Goal: Information Seeking & Learning: Learn about a topic

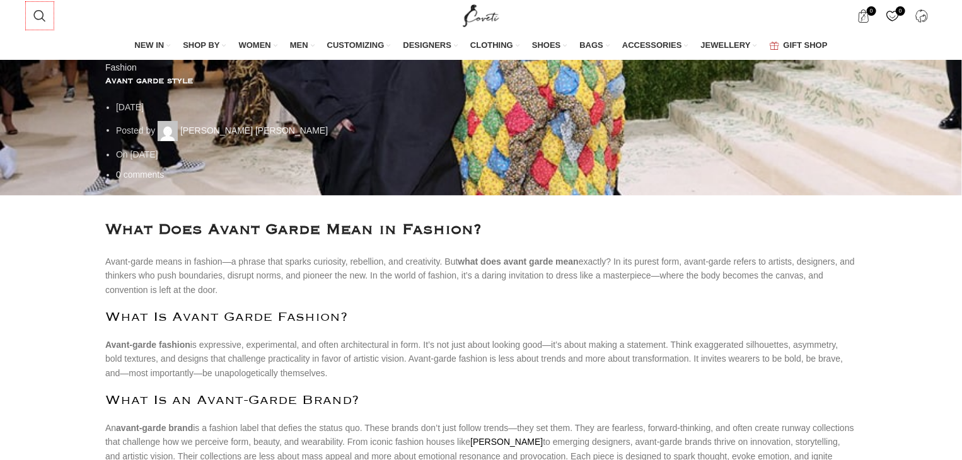
click at [219, 310] on h2 "What Is Avant Garde Fashion?" at bounding box center [481, 318] width 752 height 16
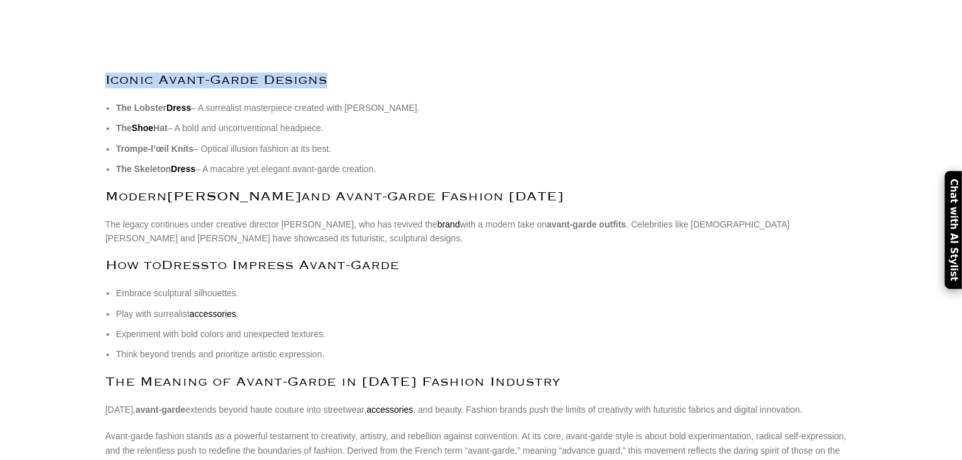
scroll to position [1798, 0]
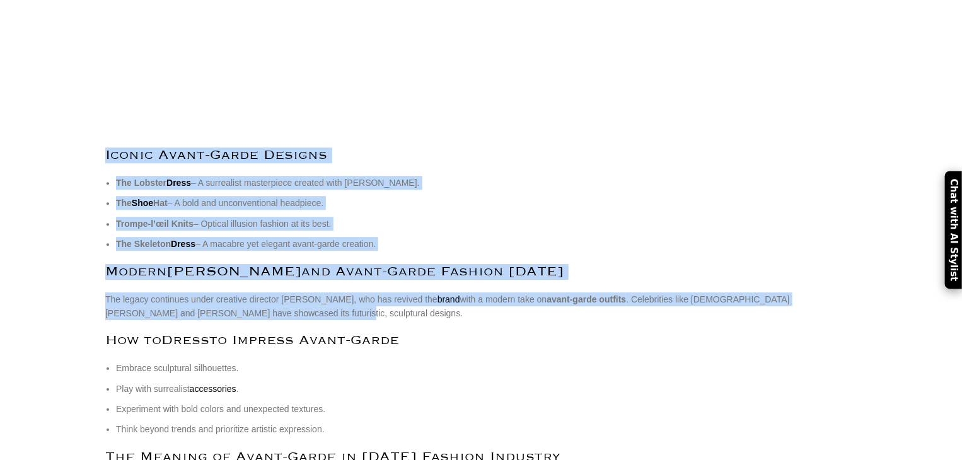
drag, startPoint x: 101, startPoint y: 165, endPoint x: 478, endPoint y: 237, distance: 384.1
copy div "Schiaparelli : A Revolutionary in Avant-Garde Paris Elsa Schiaparelli was one o…"
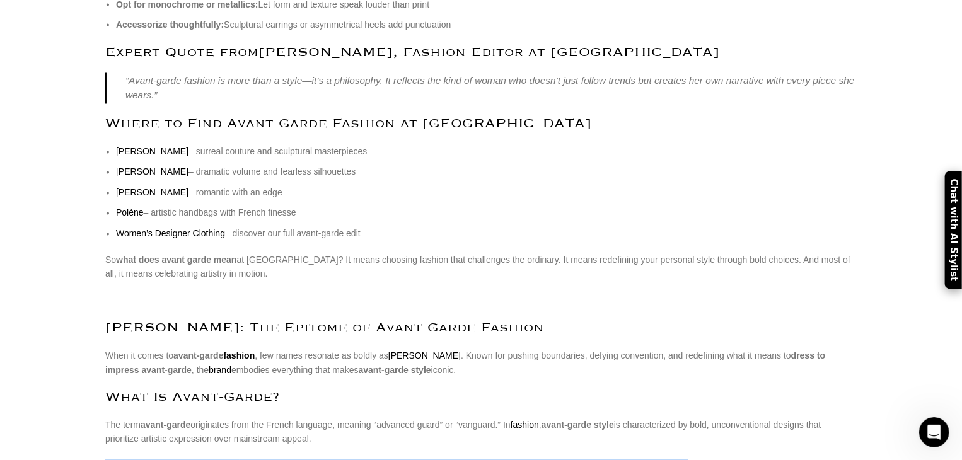
scroll to position [1104, 0]
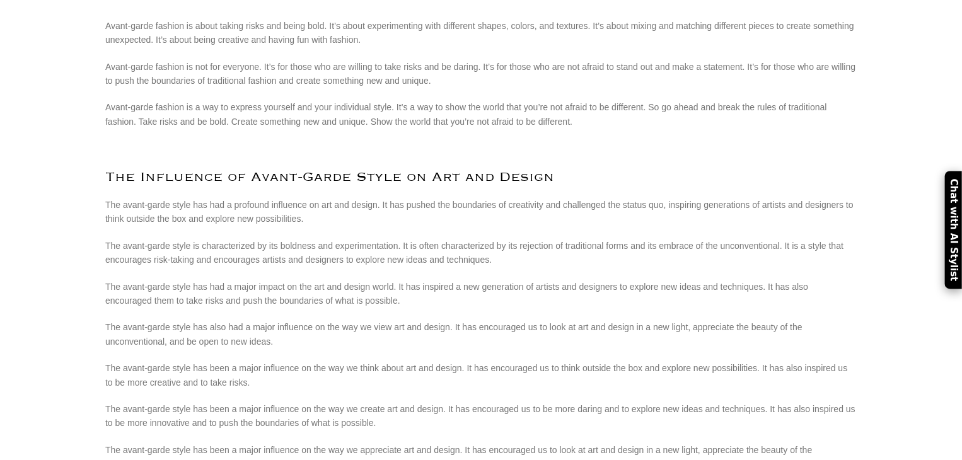
scroll to position [5998, 0]
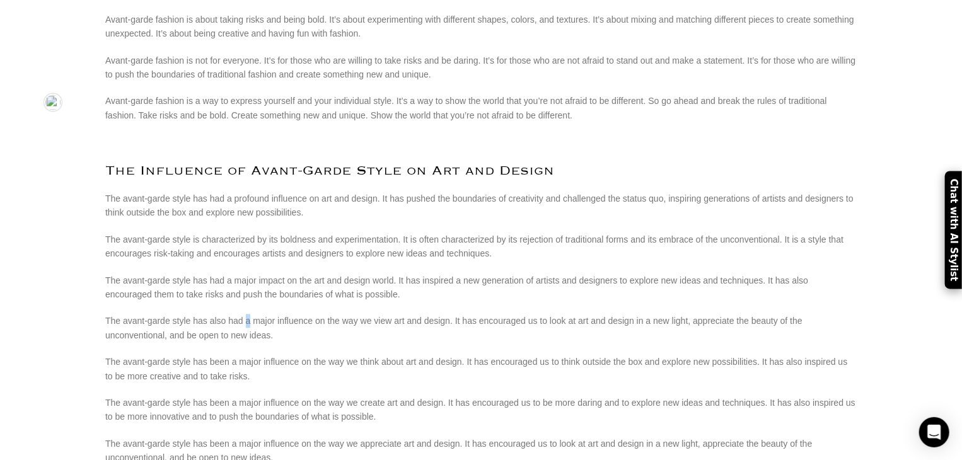
click at [240, 315] on p "The avant-garde style has also had a major influence on the way we view art and…" at bounding box center [481, 329] width 752 height 28
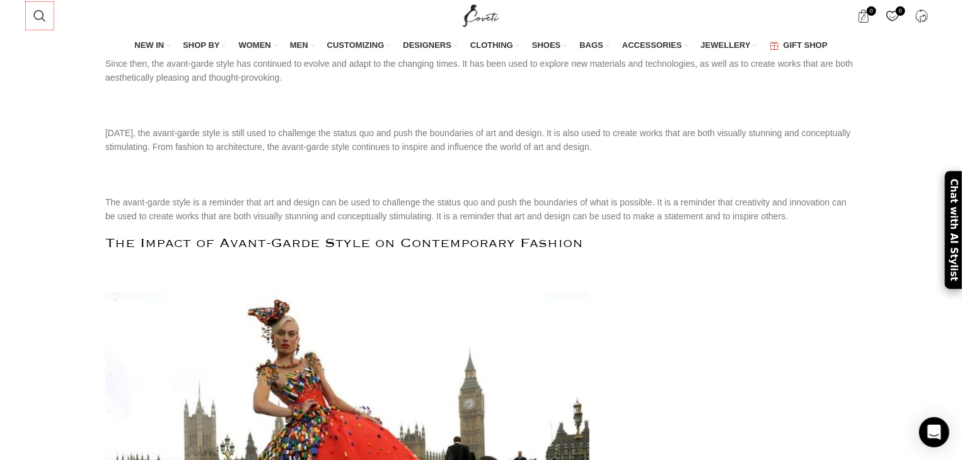
scroll to position [4485, 0]
